Goal: Transaction & Acquisition: Purchase product/service

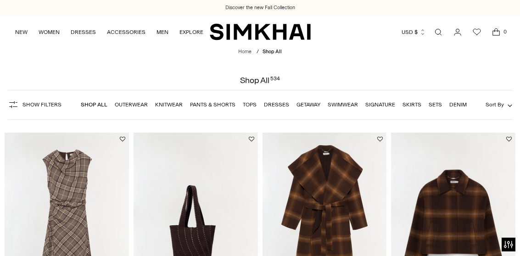
scroll to position [451, 0]
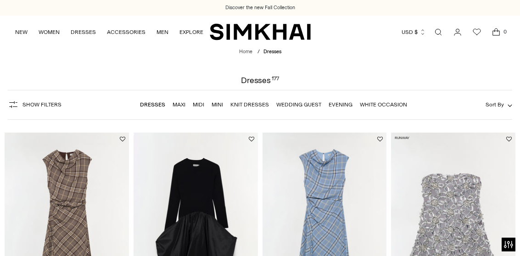
click at [418, 157] on img at bounding box center [453, 226] width 124 height 186
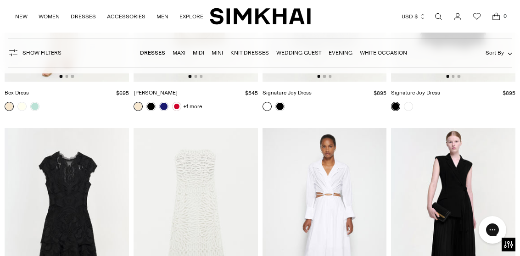
scroll to position [10030, 0]
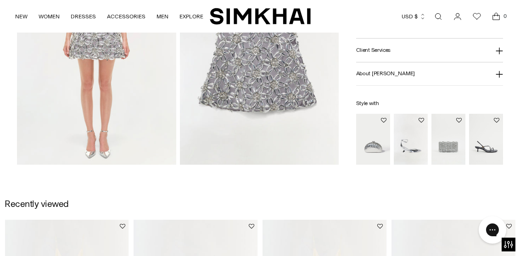
scroll to position [615, 0]
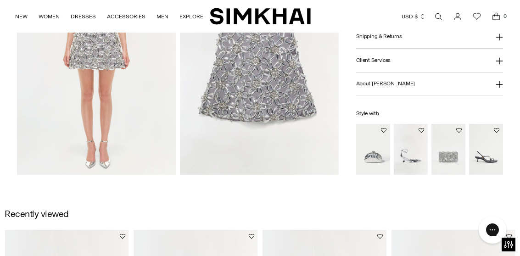
click at [216, 108] on img at bounding box center [259, 56] width 159 height 239
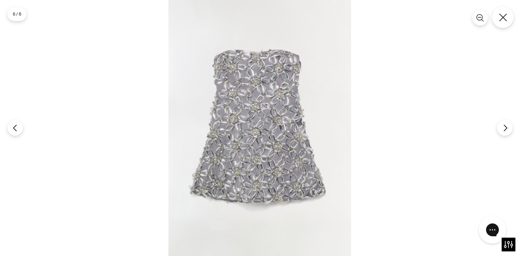
click at [509, 17] on button "Close" at bounding box center [503, 17] width 22 height 22
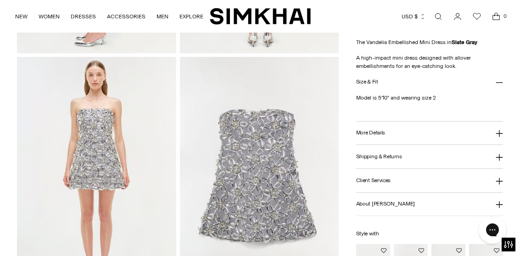
scroll to position [483, 0]
